Goal: Task Accomplishment & Management: Complete application form

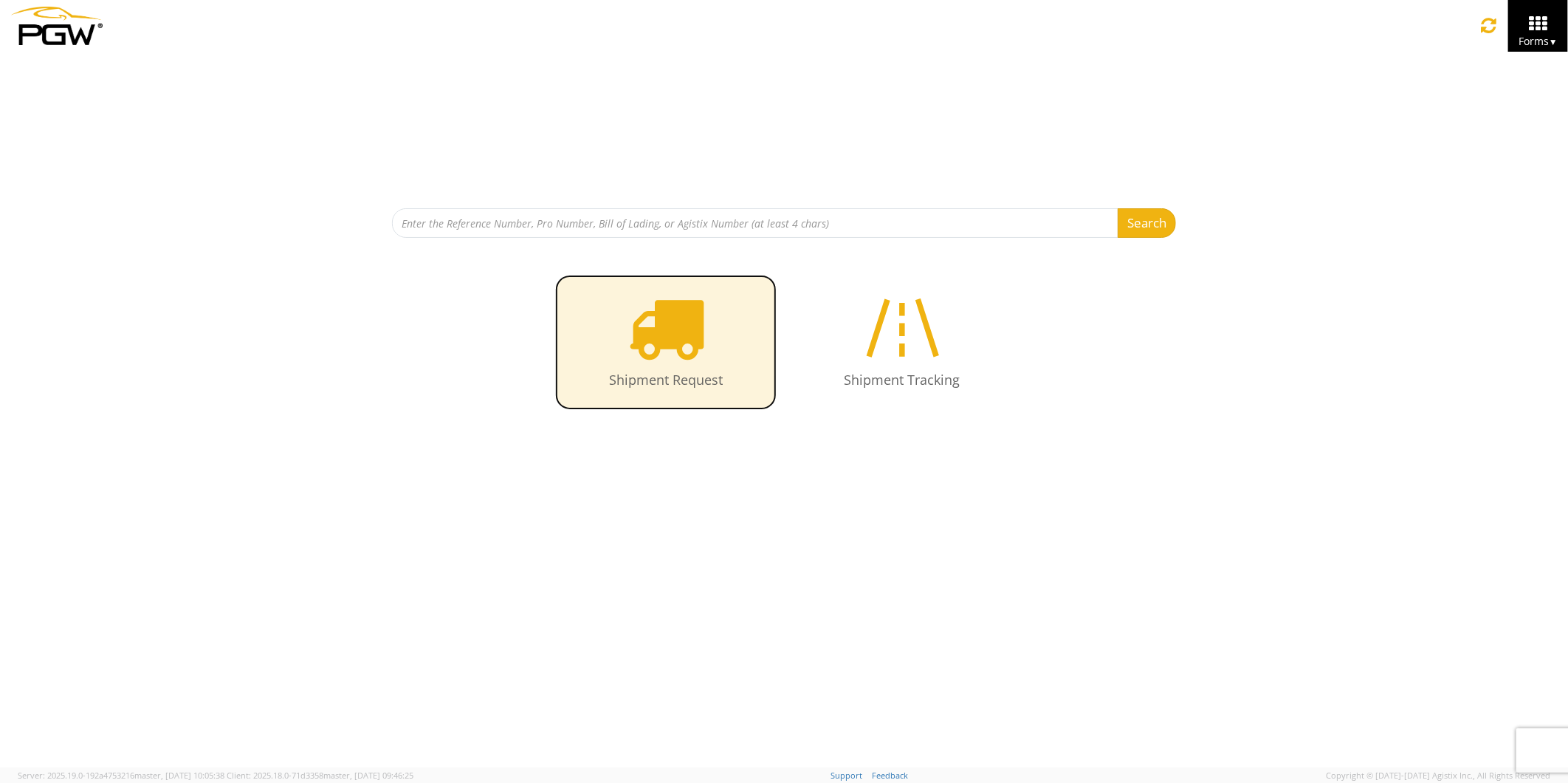
click at [689, 347] on icon at bounding box center [666, 327] width 76 height 76
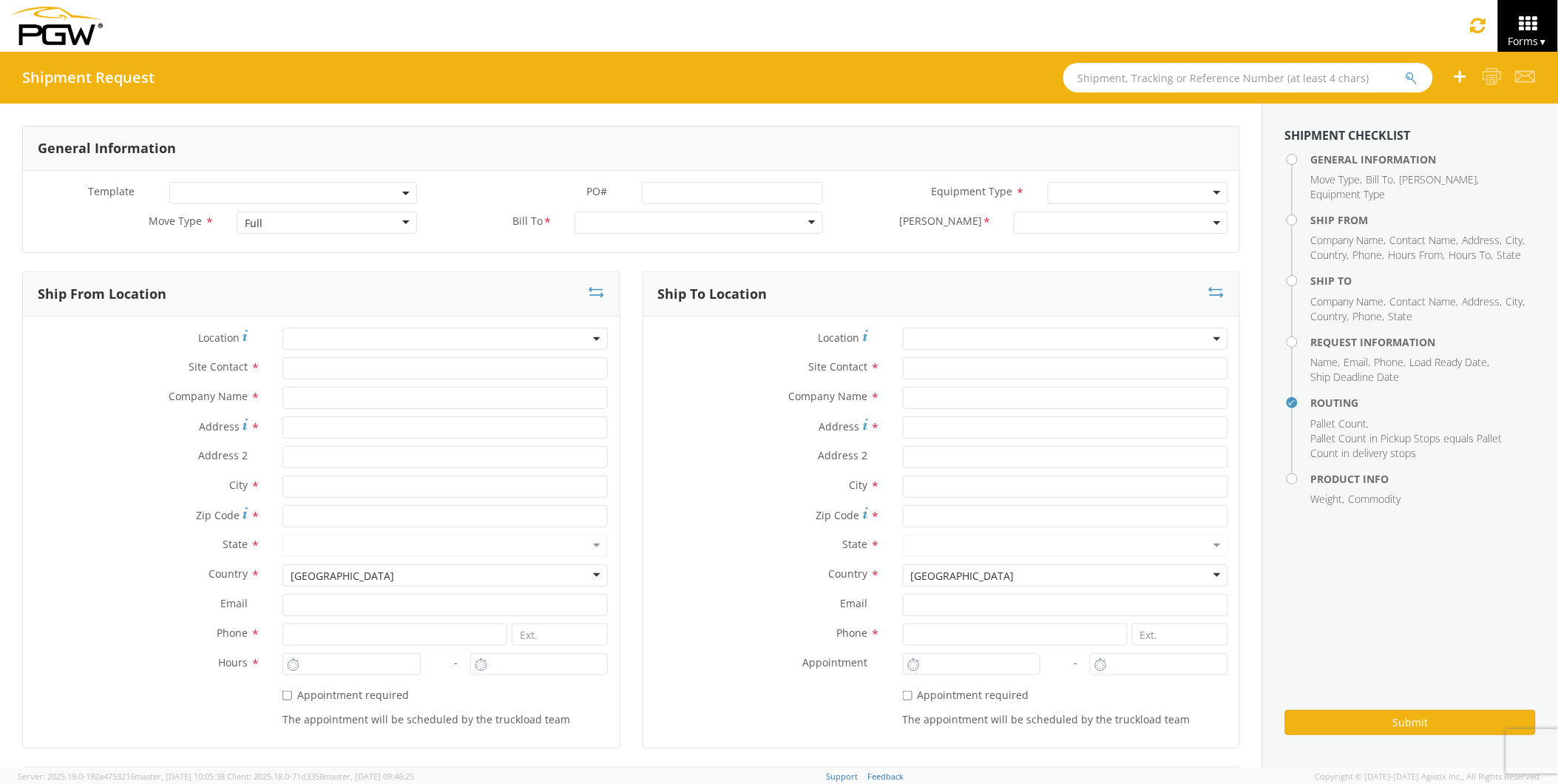
click at [1125, 77] on input "text" at bounding box center [1248, 77] width 370 height 30
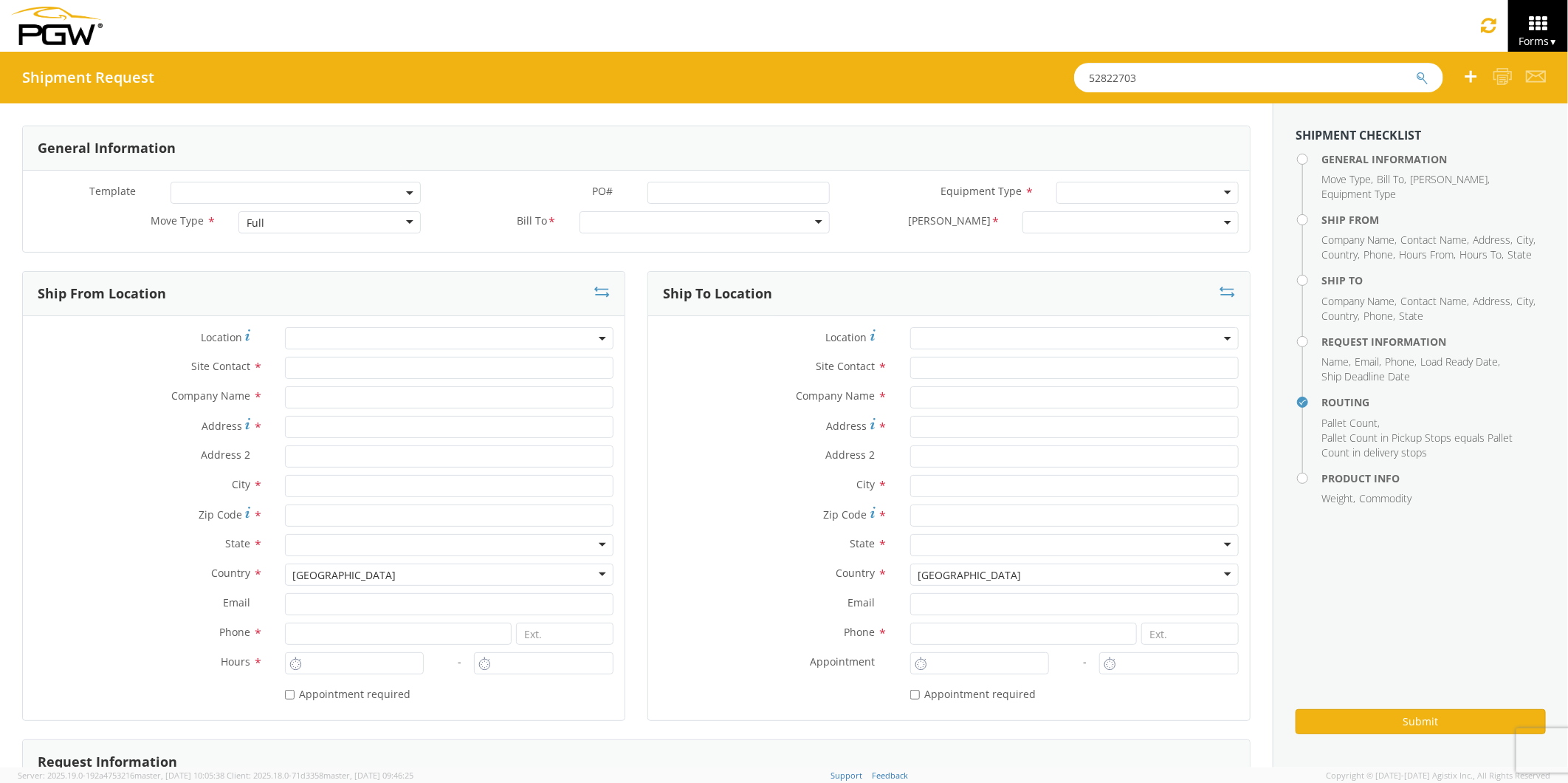
type input "52822703"
click at [1416, 70] on button "submit" at bounding box center [1422, 79] width 13 height 18
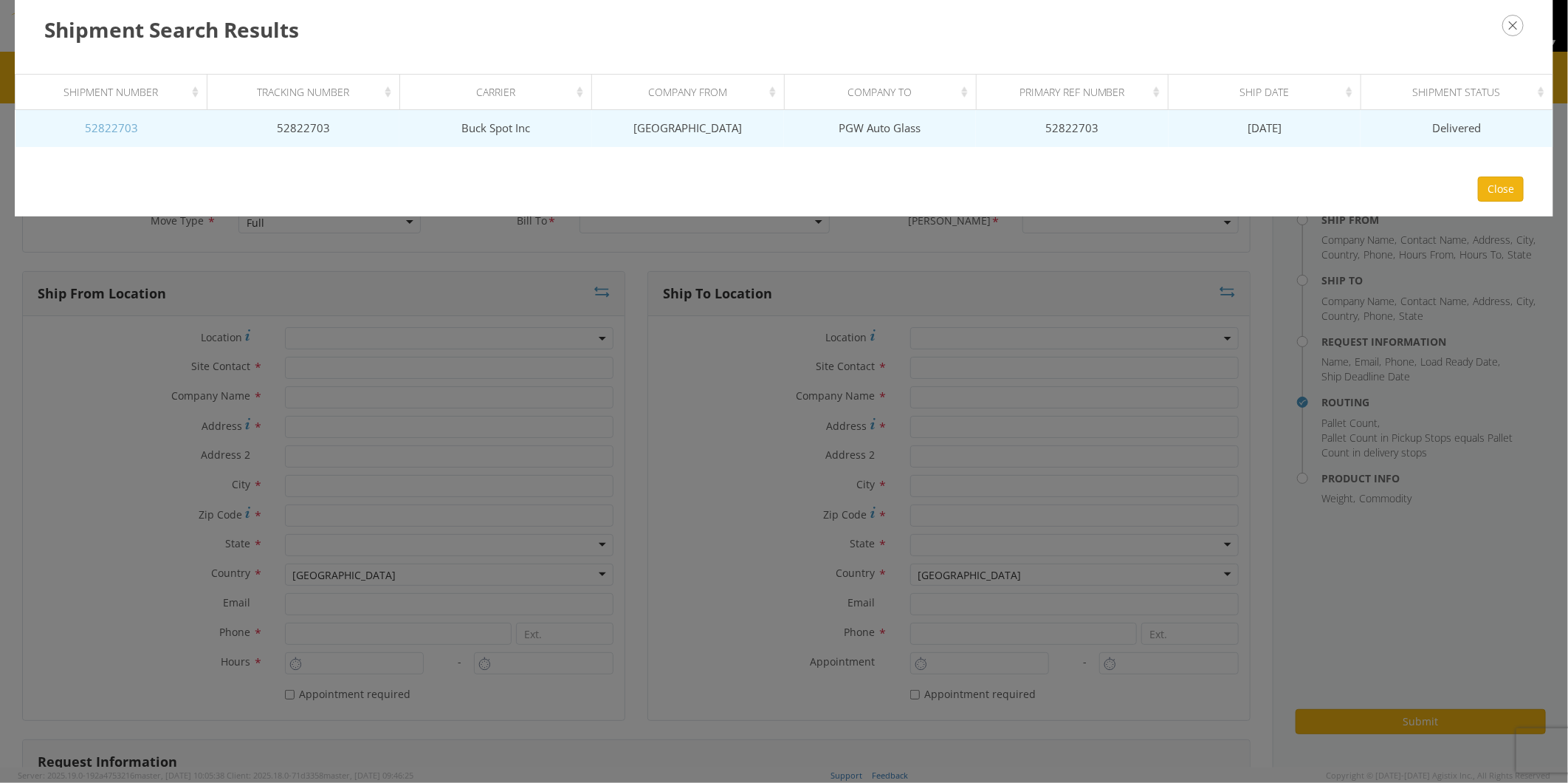
click at [126, 126] on link "52822703" at bounding box center [111, 127] width 53 height 14
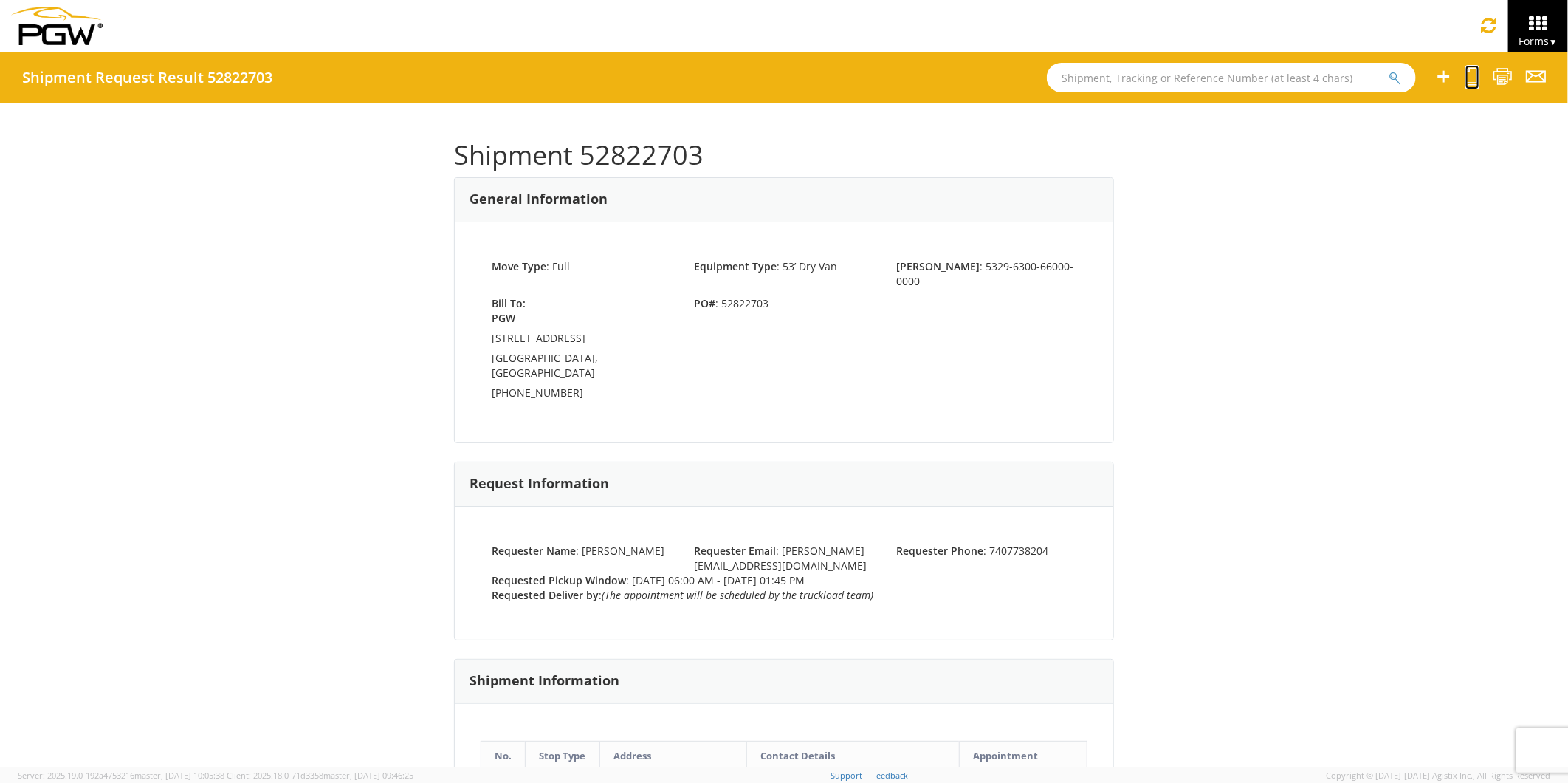
click at [1470, 79] on icon at bounding box center [1473, 76] width 14 height 18
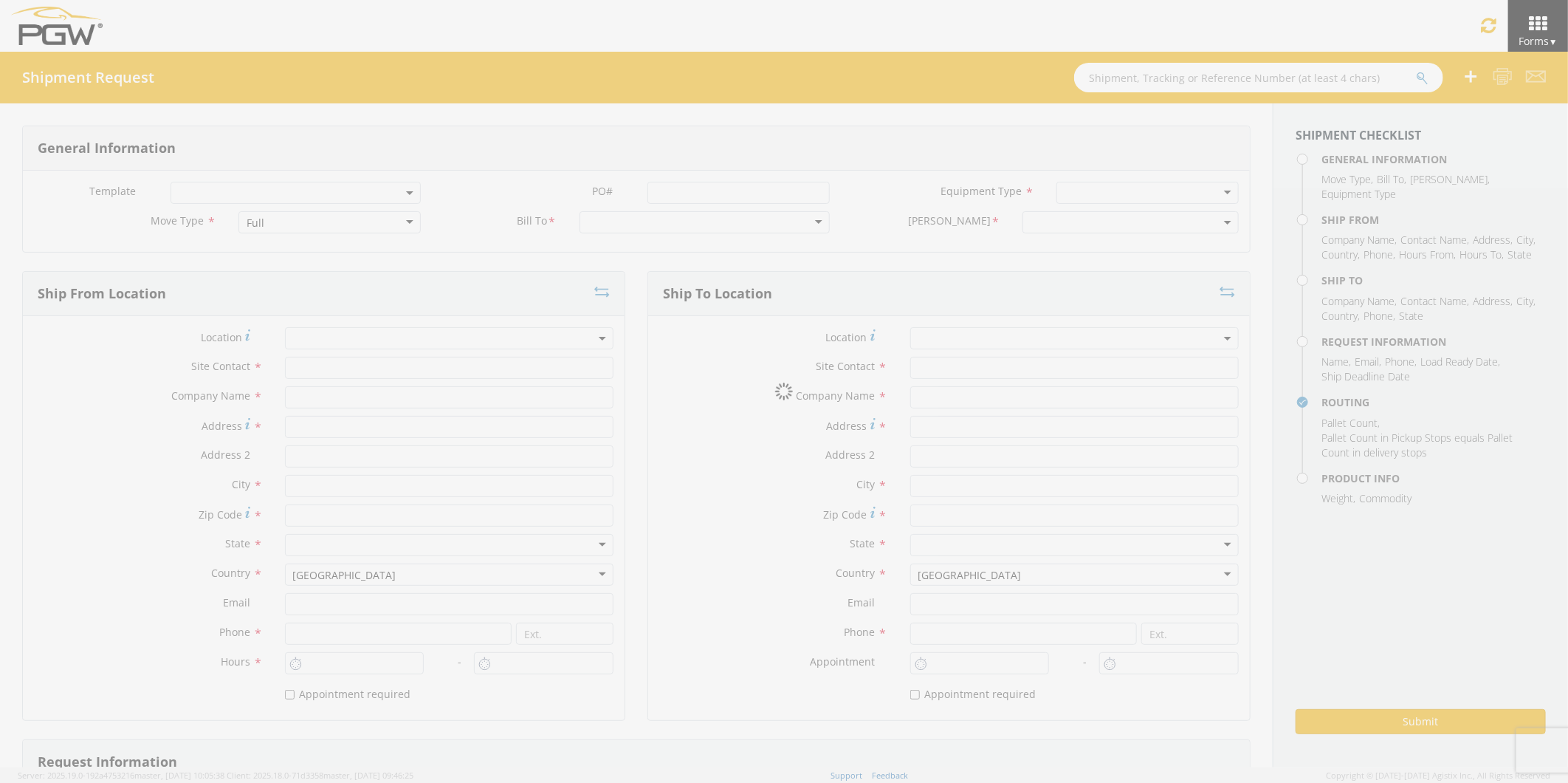
select select
type input "Brook Graves"
type input "TRG Chillicothe"
type input "291 S McArthur St."
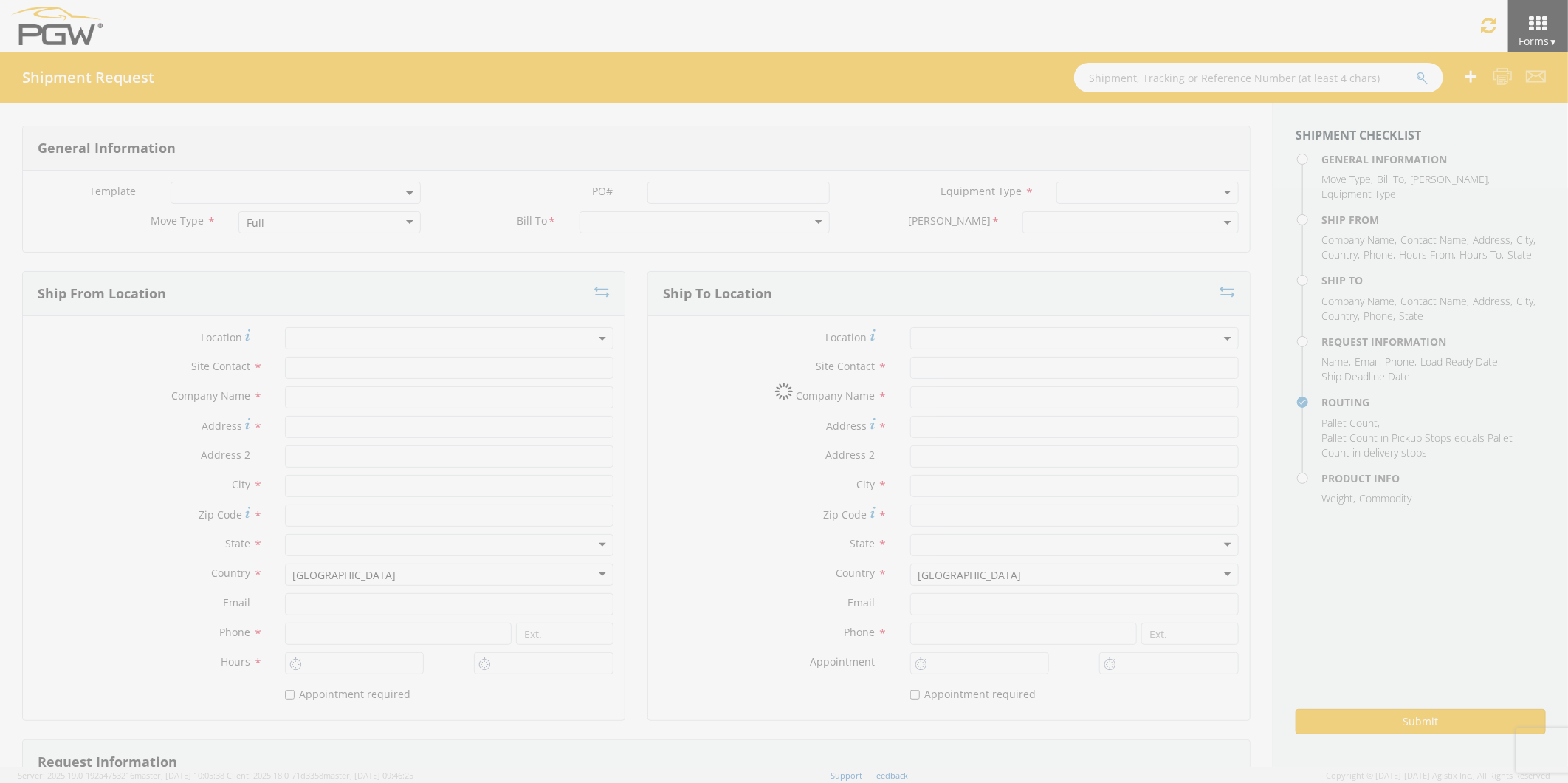
type input "Chillicothe"
type input "45601"
type input "brook.graves@teamtrg.com"
type input "740-773-8204"
type input "6:00 AM"
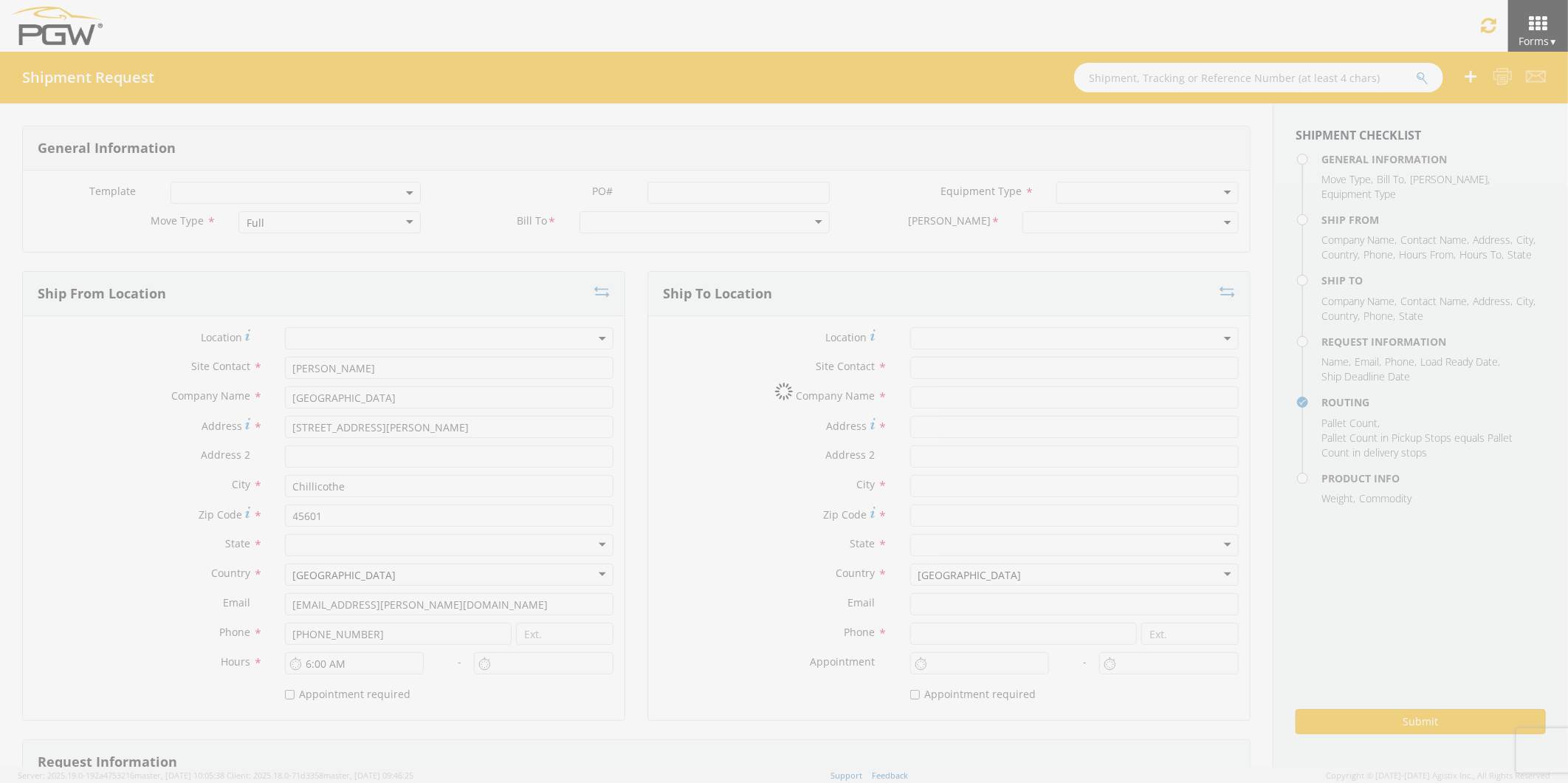
type input "1:45 PM"
select select
type input "Stephen J. Kearney"
type input "PGW Auto Glass"
type input "125 Enterprise Way"
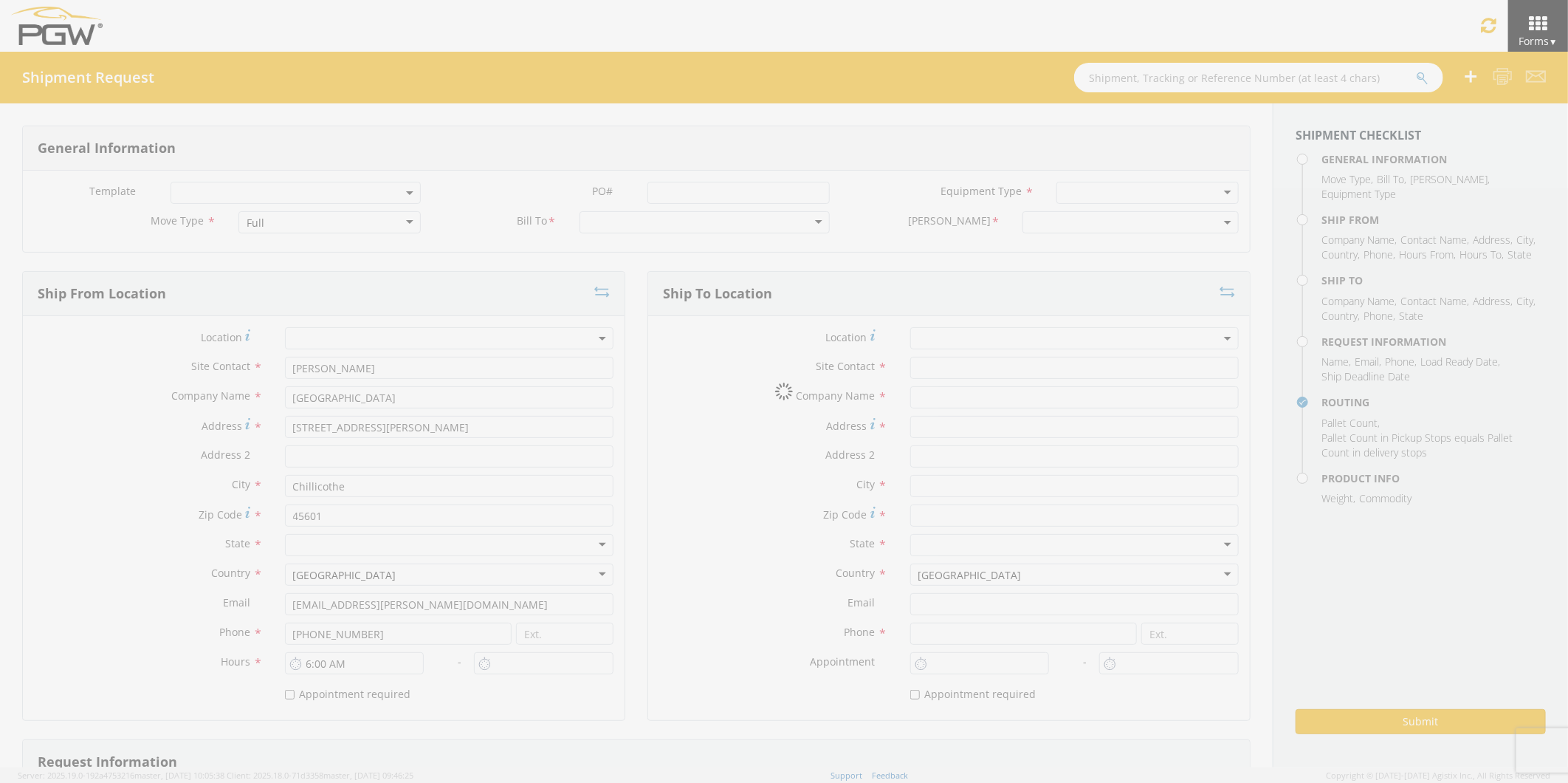
type input "PITTSTON"
type input "18640"
type input "skearney@pgwautoglass.com"
type input "272-319-7173"
type input "Brook Graves"
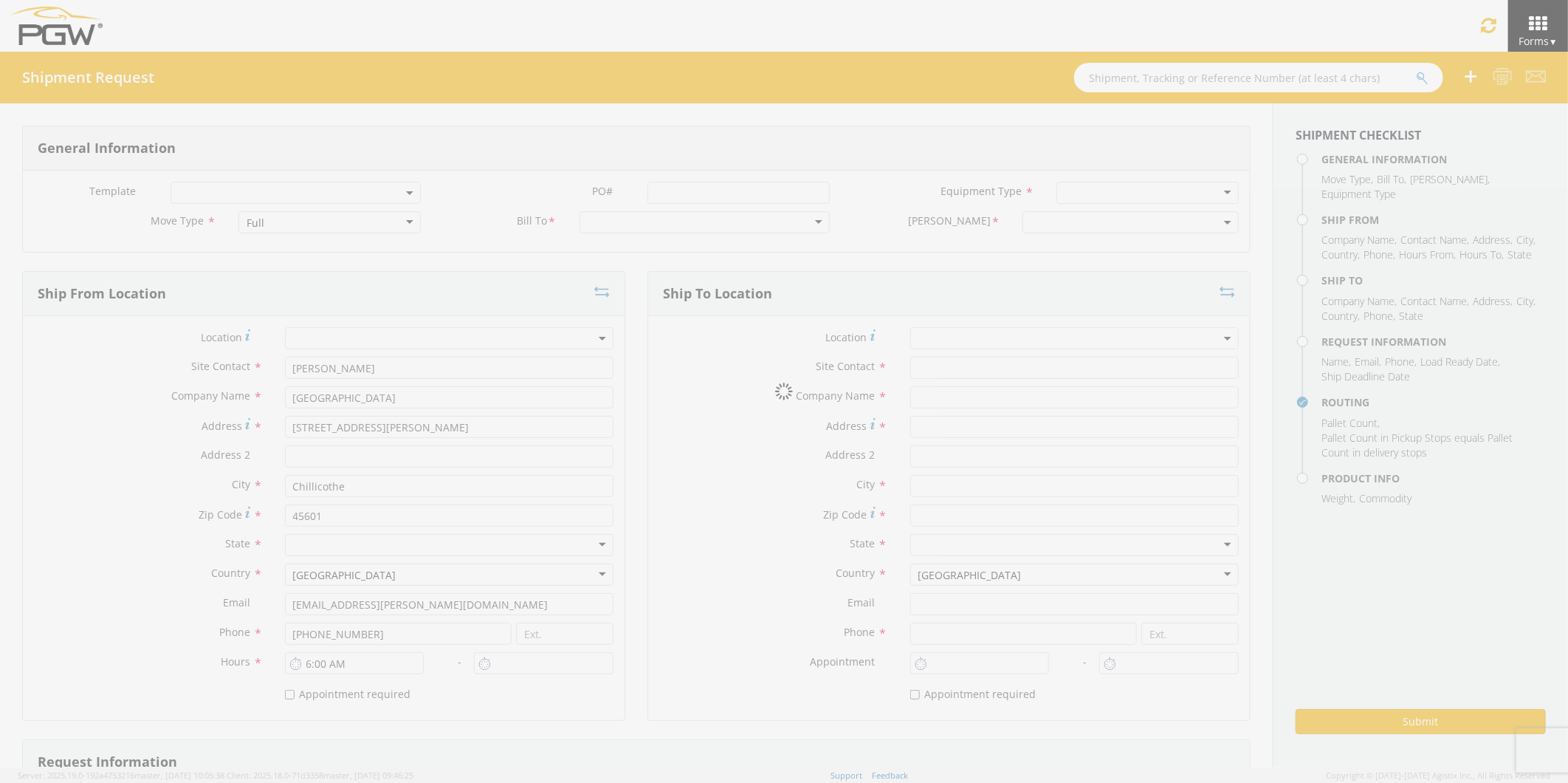
type input "brook.graves@teamtrg.com"
checkbox input "true"
type input "7407738204"
type input "15000"
type input "44"
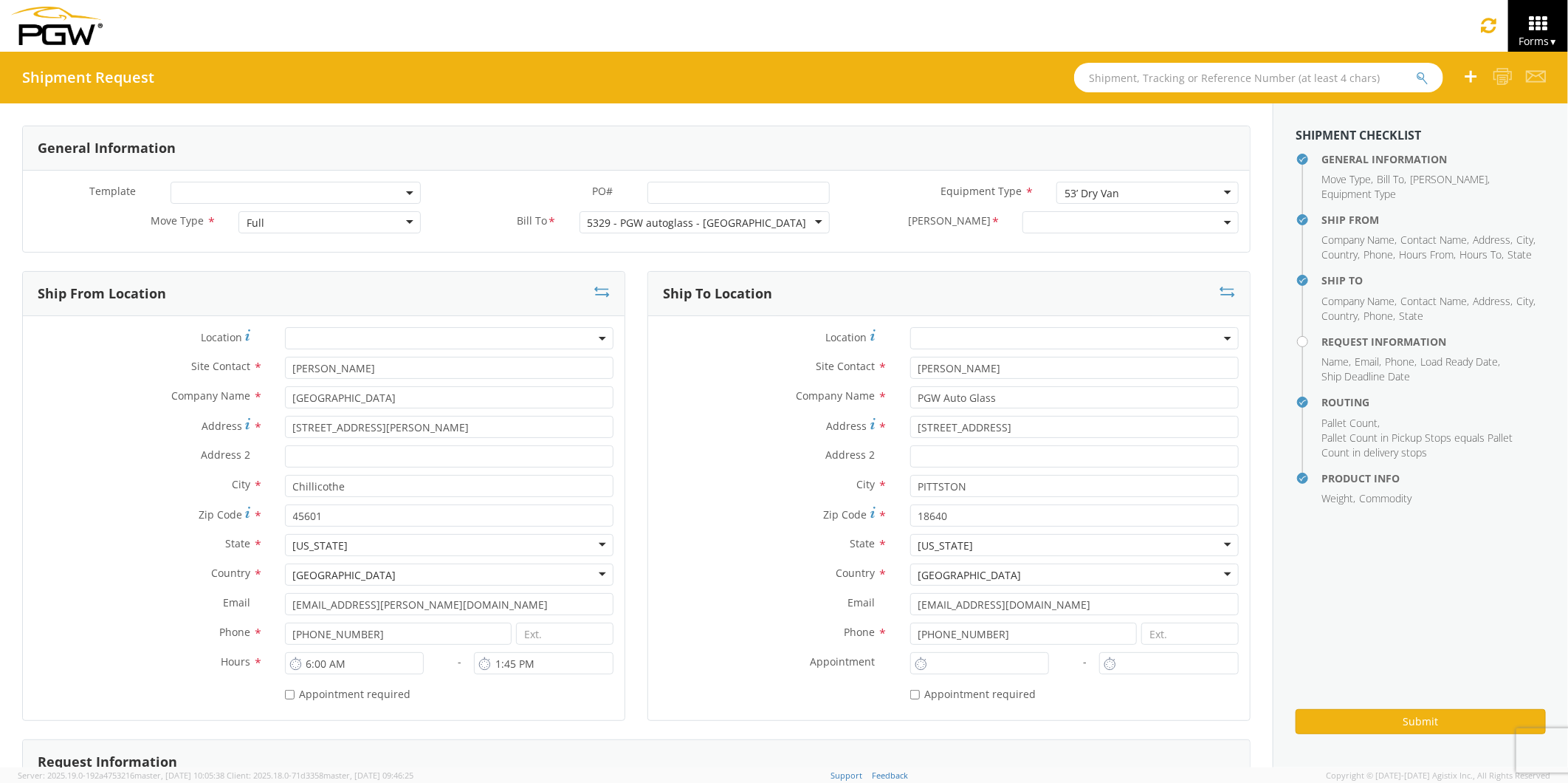
select select "5329-6300-66000-0000"
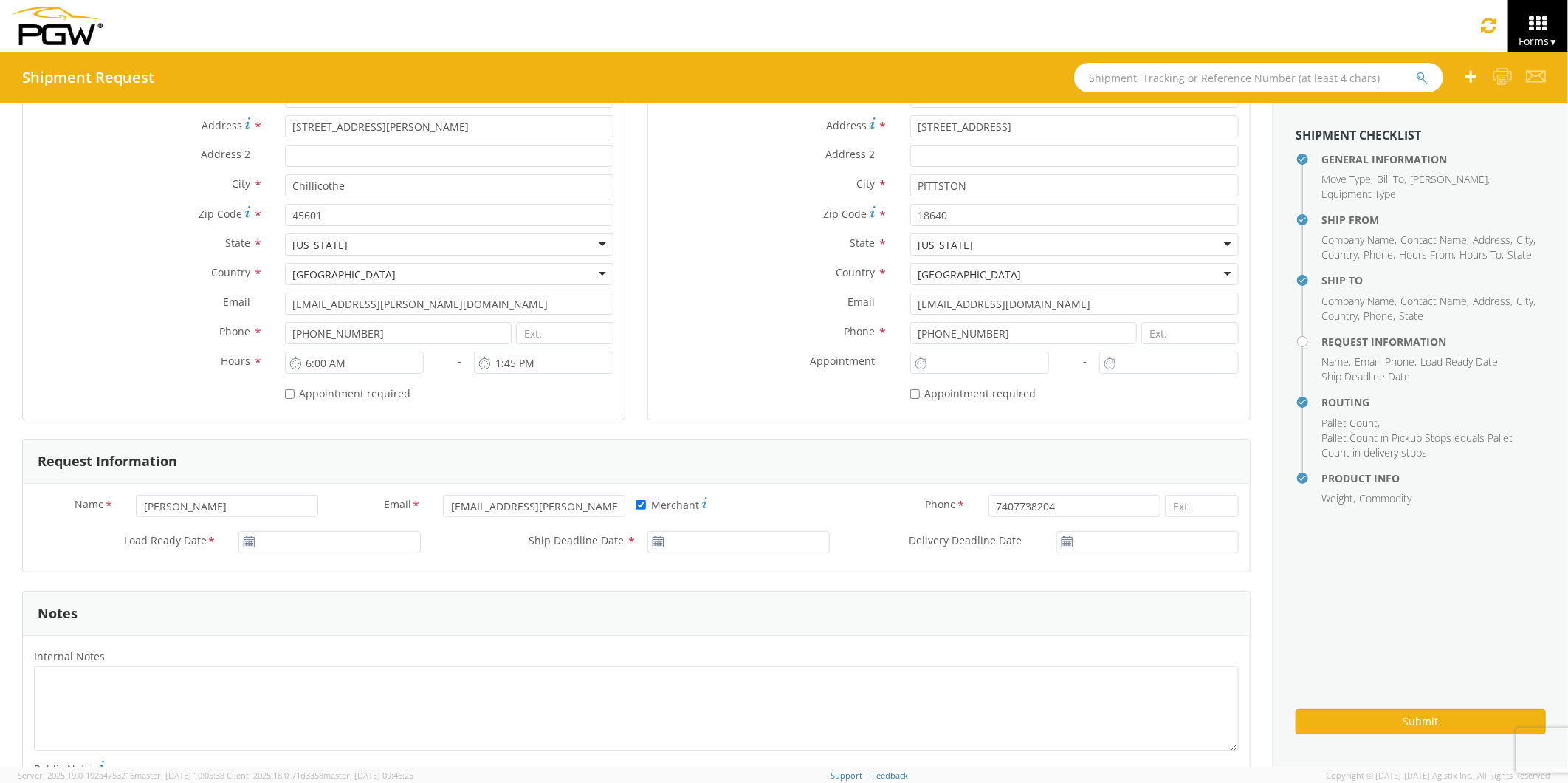
scroll to position [328, 0]
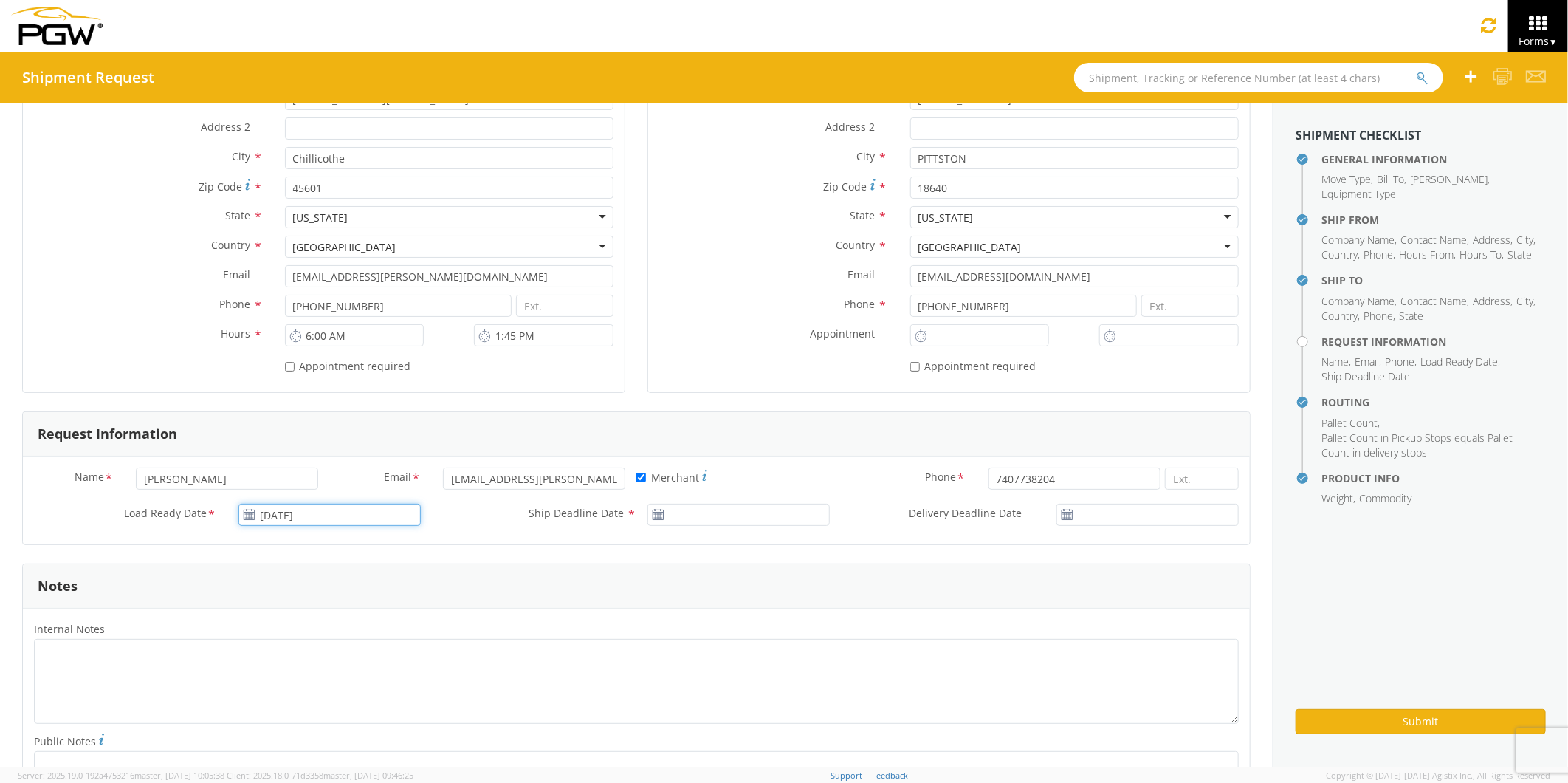
click at [297, 515] on input "09/15/2025" at bounding box center [330, 515] width 182 height 22
click at [335, 628] on td "17" at bounding box center [340, 631] width 31 height 22
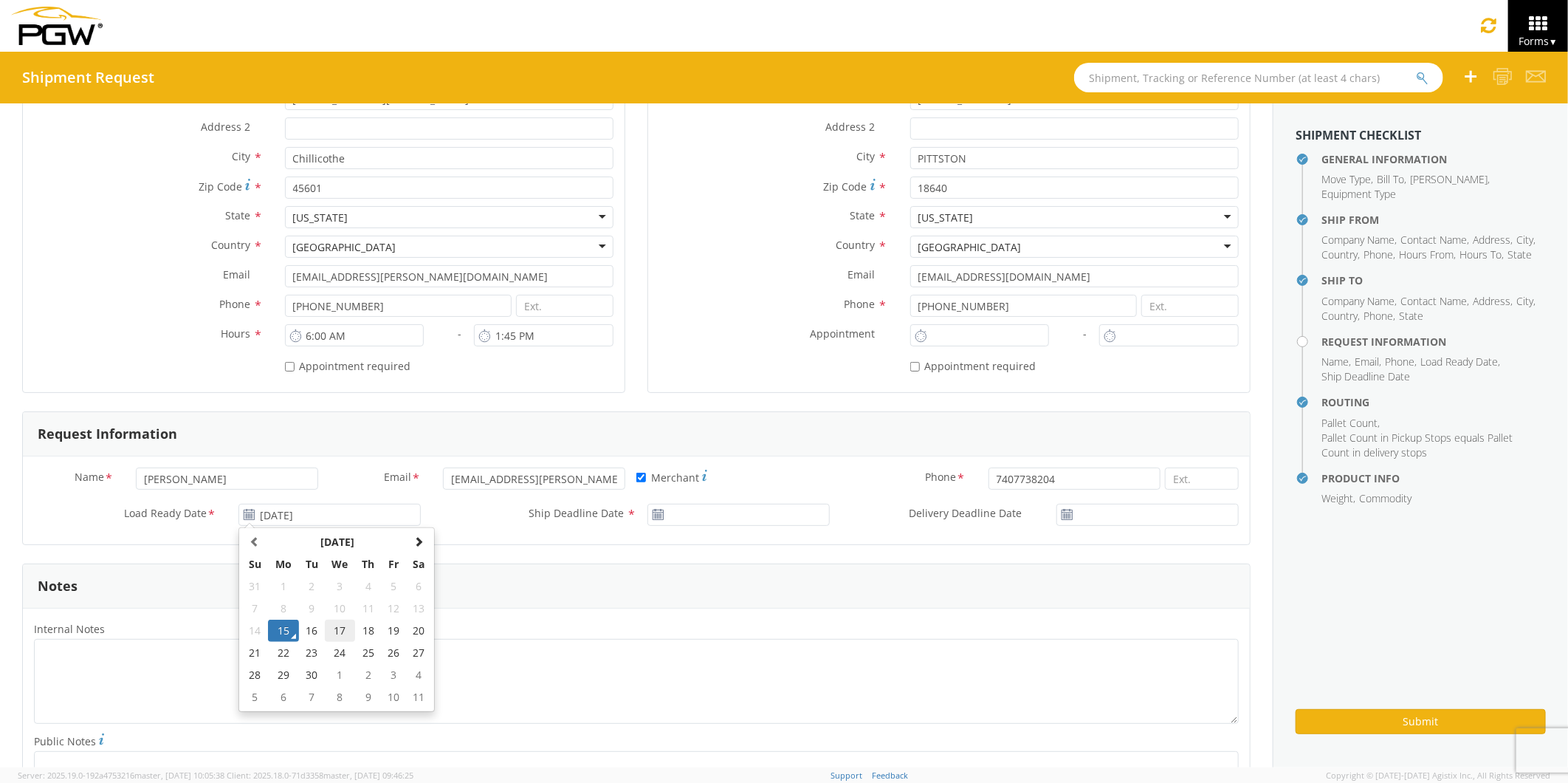
type input "09/17/2025"
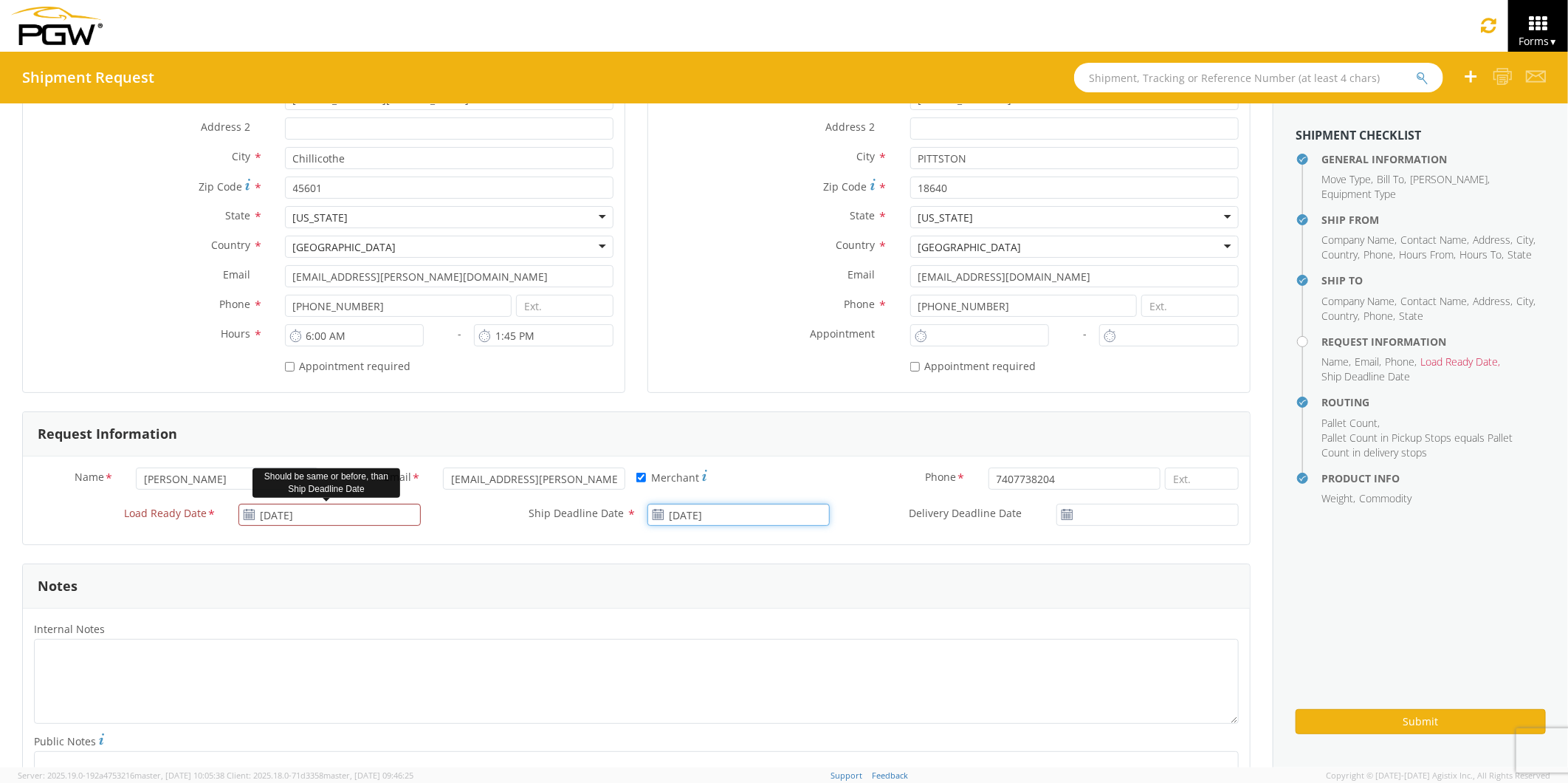
click at [681, 513] on input "09/15/2025" at bounding box center [739, 515] width 182 height 22
click at [737, 628] on td "17" at bounding box center [749, 631] width 31 height 22
type input "09/17/2025"
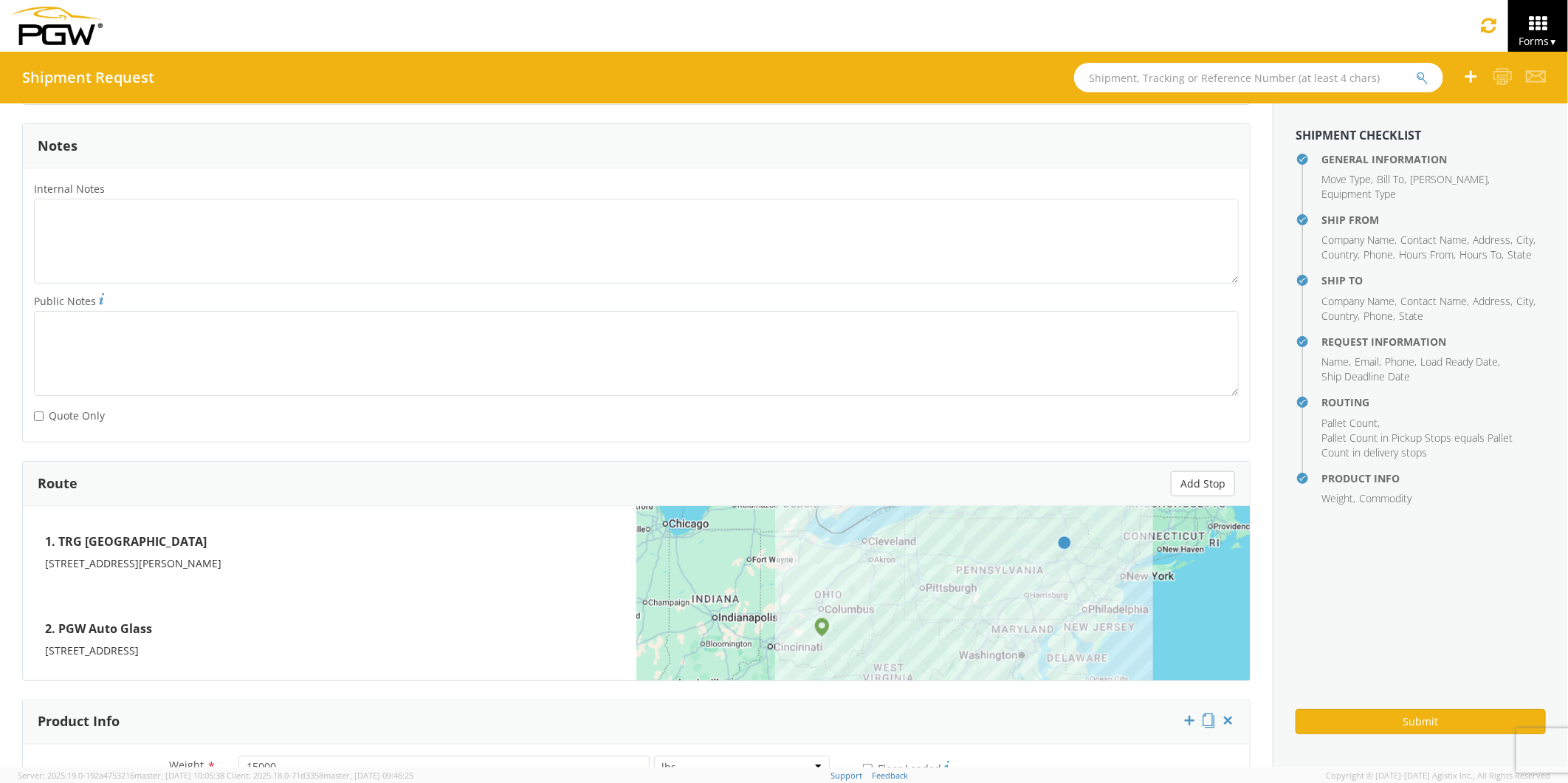
scroll to position [982, 0]
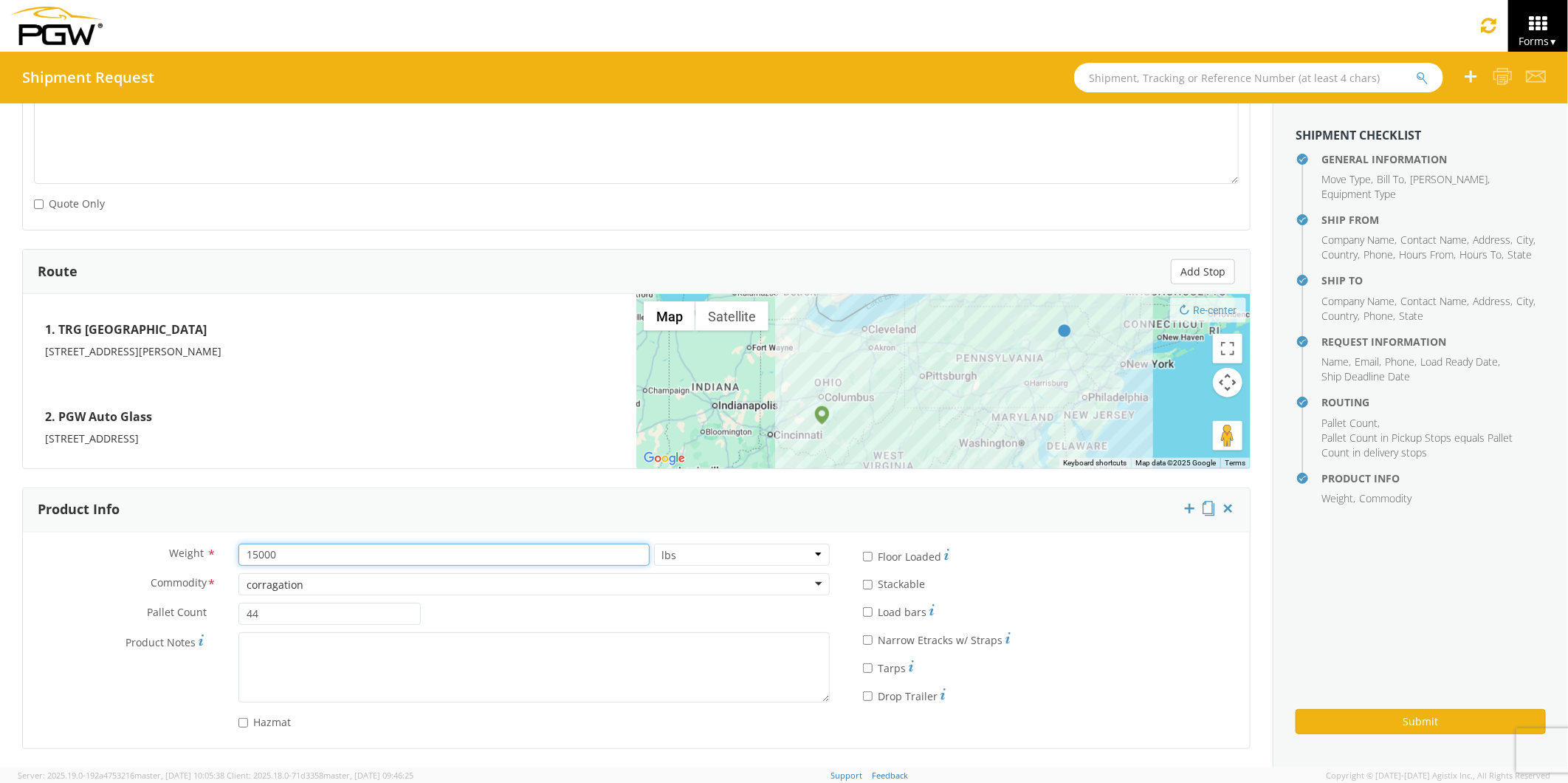
drag, startPoint x: 279, startPoint y: 554, endPoint x: 215, endPoint y: 547, distance: 64.4
click at [215, 547] on div "Weight * 15000 lbs kgs" at bounding box center [432, 555] width 818 height 22
type input "2000"
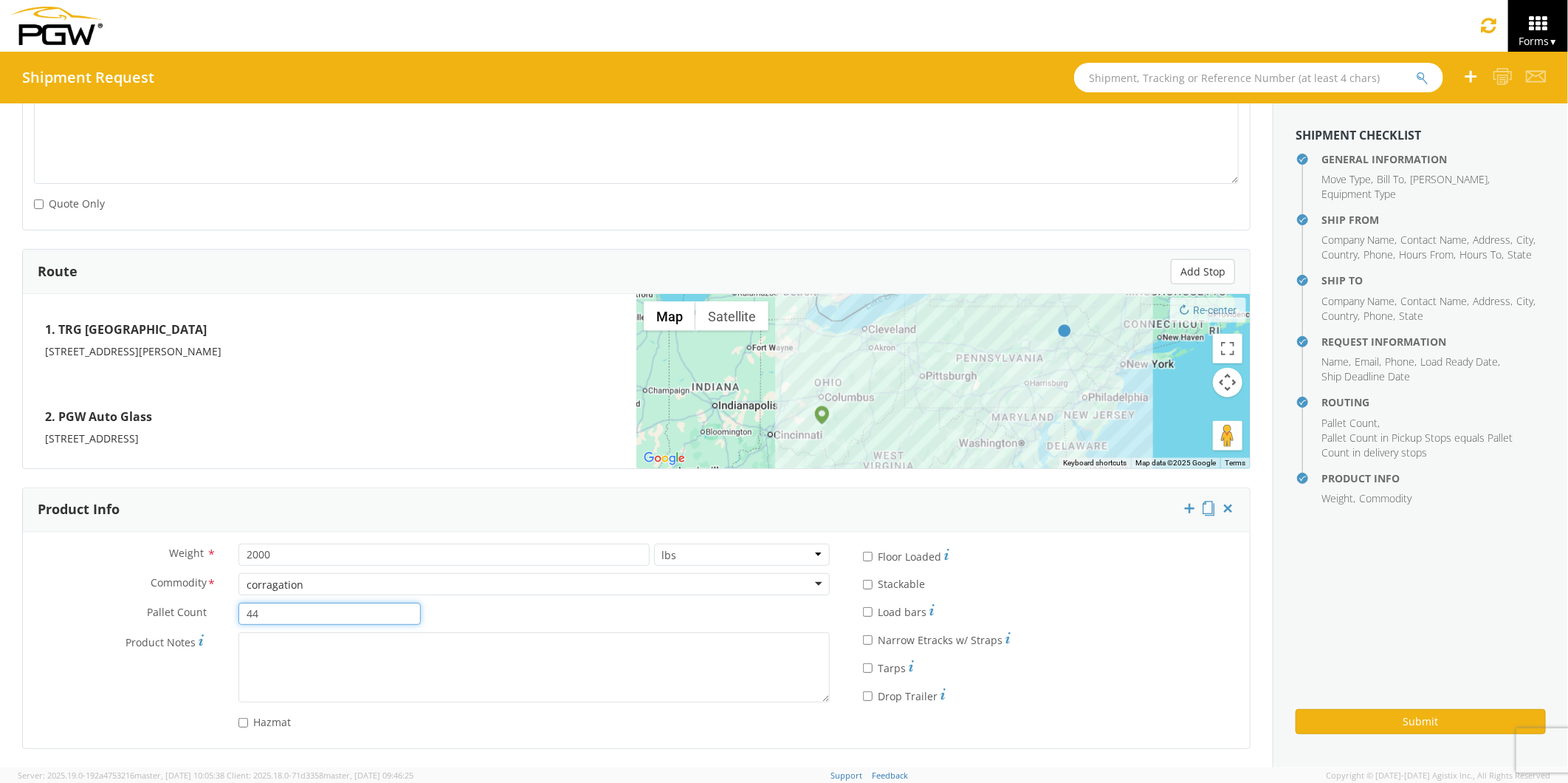
drag, startPoint x: 260, startPoint y: 614, endPoint x: 238, endPoint y: 616, distance: 22.1
click at [239, 616] on input "44" at bounding box center [330, 614] width 182 height 22
type input "20"
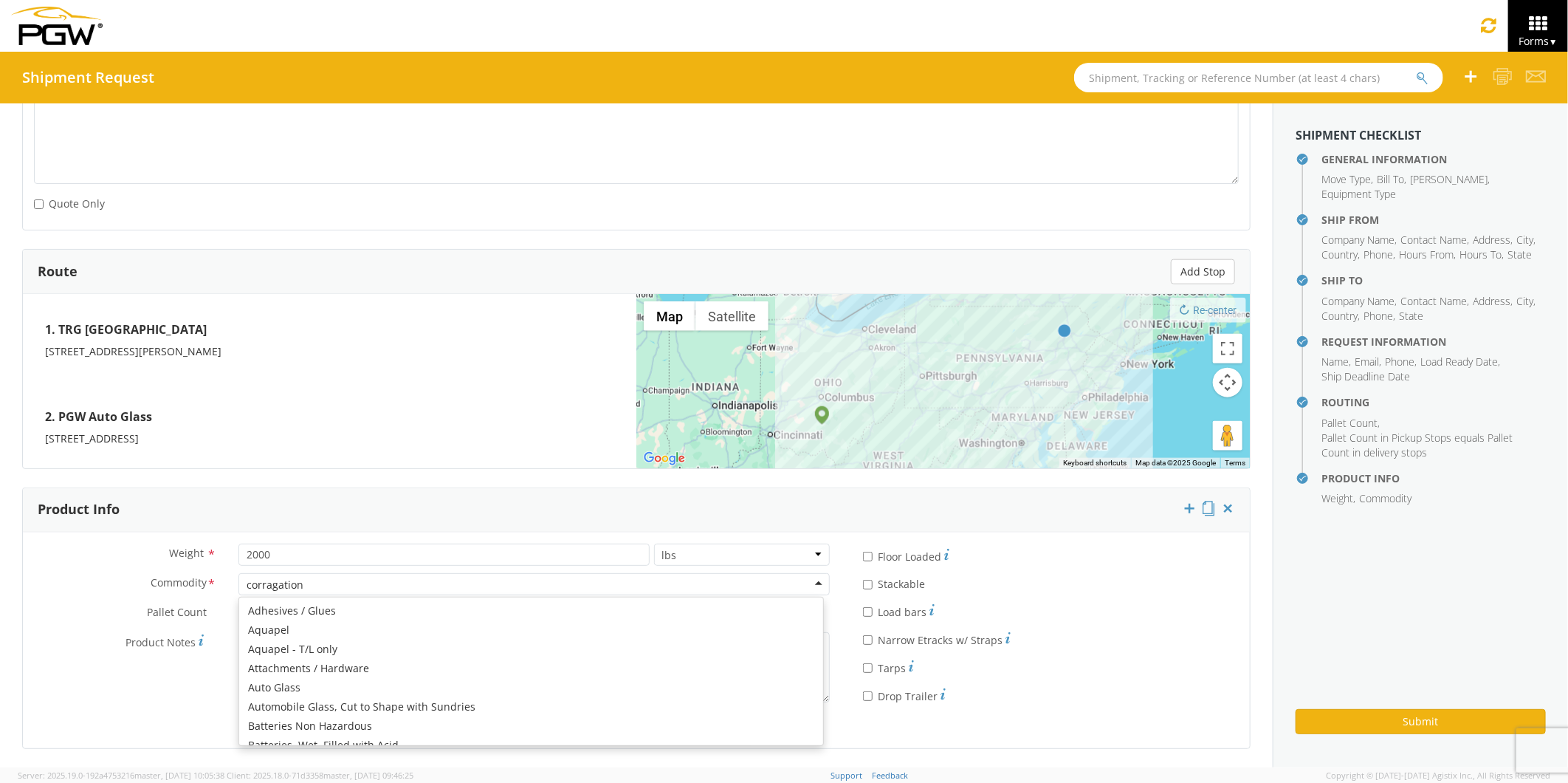
scroll to position [131, 0]
click at [308, 582] on div "corragation" at bounding box center [534, 584] width 592 height 22
click at [359, 513] on div "Product Info" at bounding box center [636, 510] width 1227 height 44
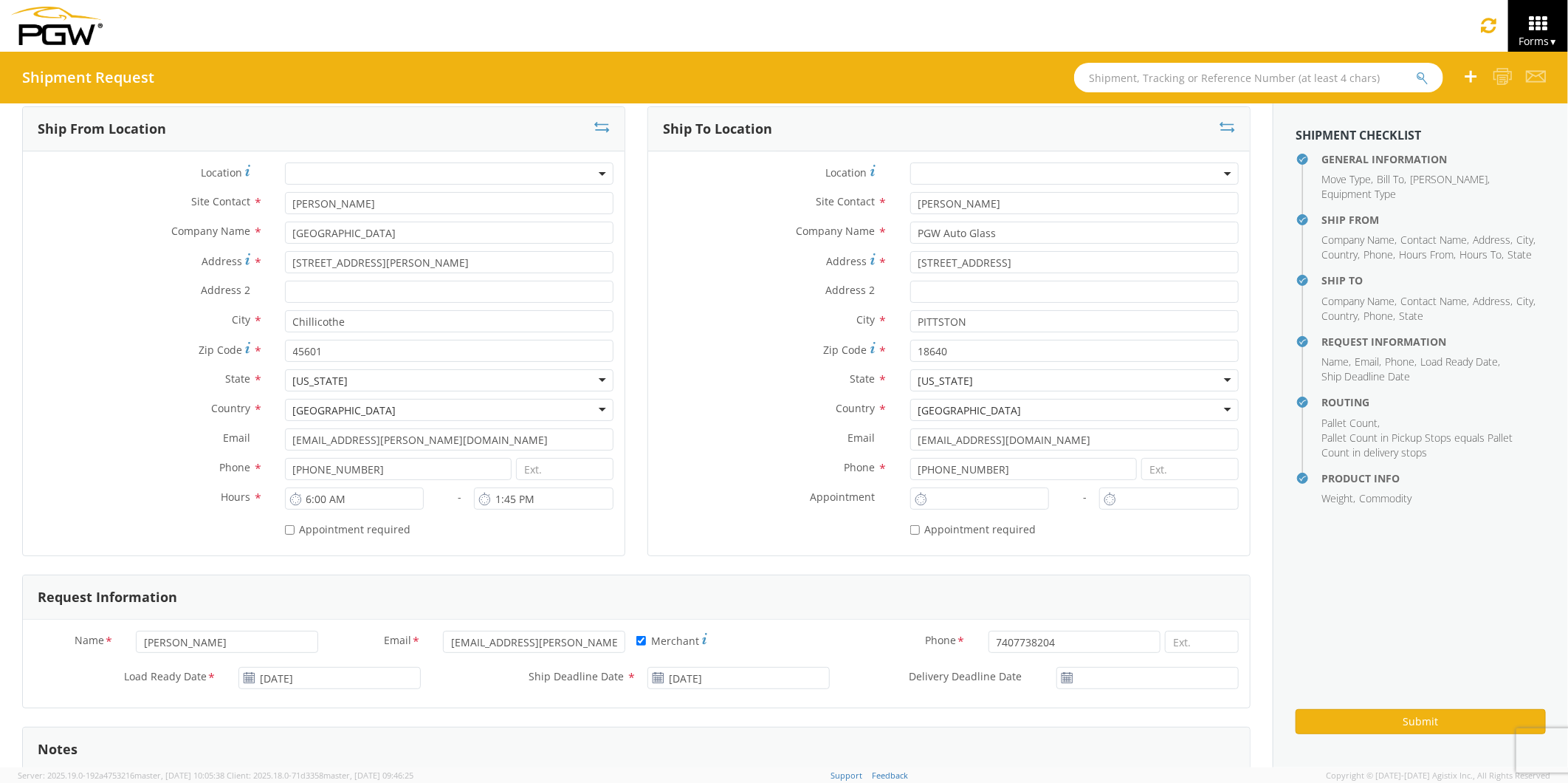
scroll to position [161, 0]
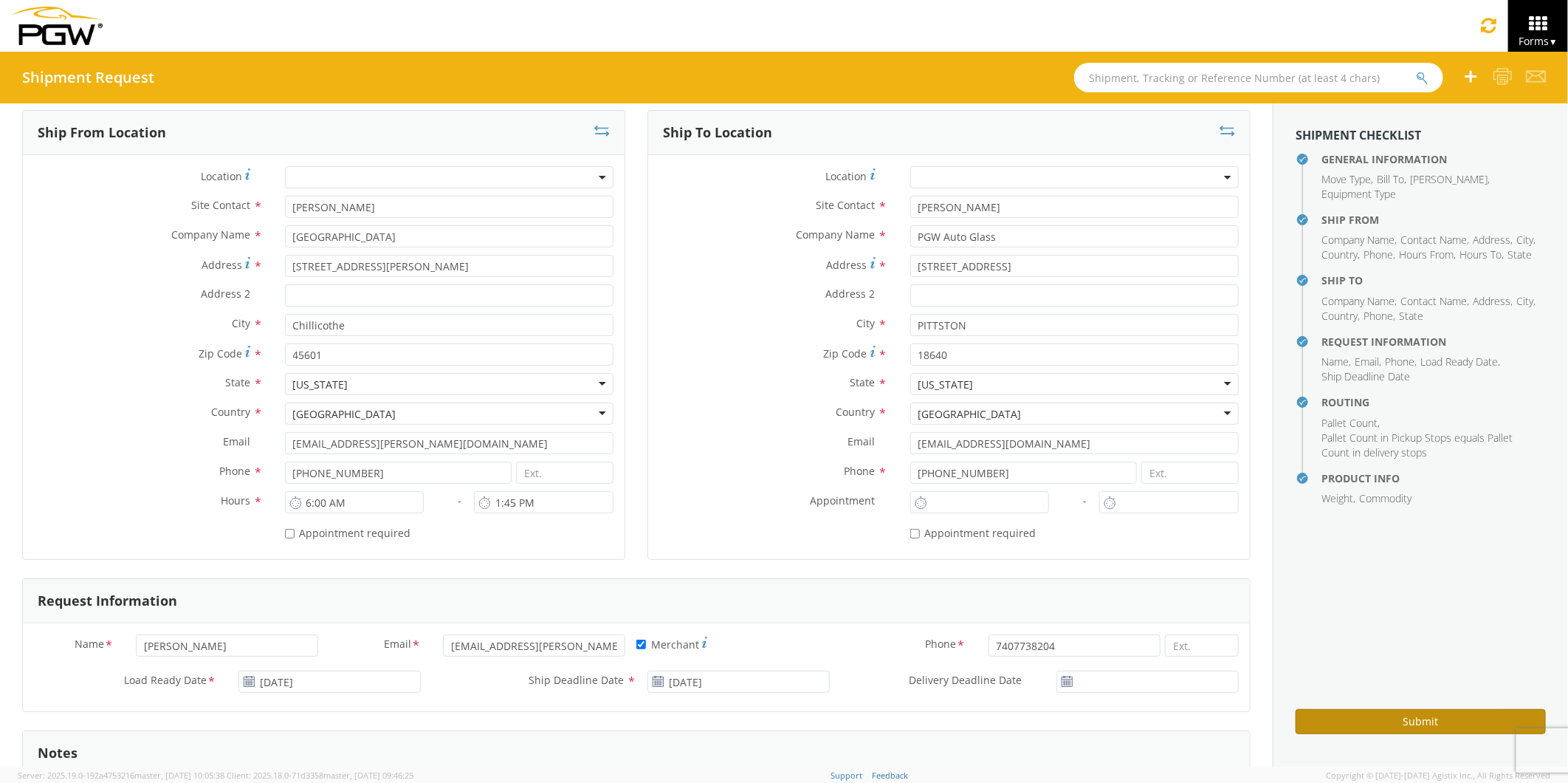
click at [1341, 717] on button "Submit" at bounding box center [1421, 721] width 251 height 25
